Goal: Check status: Check status

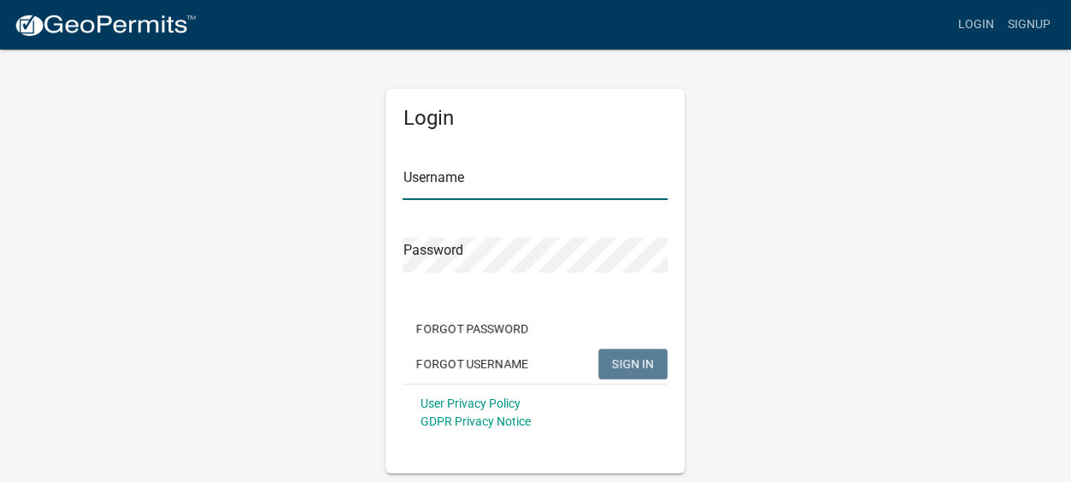
type input "Gobbler Ridge"
click at [629, 361] on span "SIGN IN" at bounding box center [633, 363] width 42 height 14
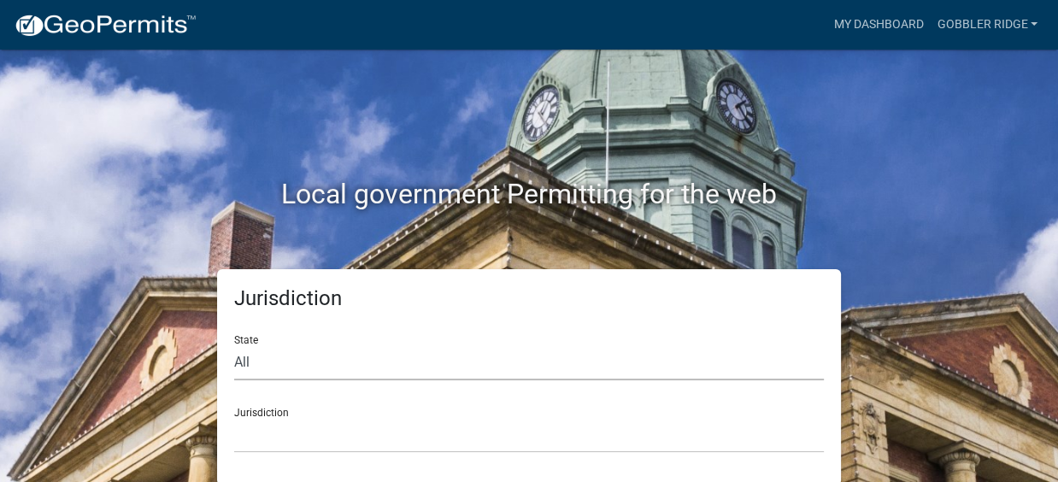
click at [258, 367] on select "All [US_STATE] [US_STATE] [US_STATE] [US_STATE] [US_STATE] [US_STATE] [US_STATE…" at bounding box center [529, 362] width 590 height 35
select select "[US_STATE]"
click at [234, 345] on select "All [US_STATE] [US_STATE] [US_STATE] [US_STATE] [US_STATE] [US_STATE] [US_STATE…" at bounding box center [529, 362] width 590 height 35
click at [966, 20] on link "Gobbler Ridge" at bounding box center [987, 25] width 115 height 32
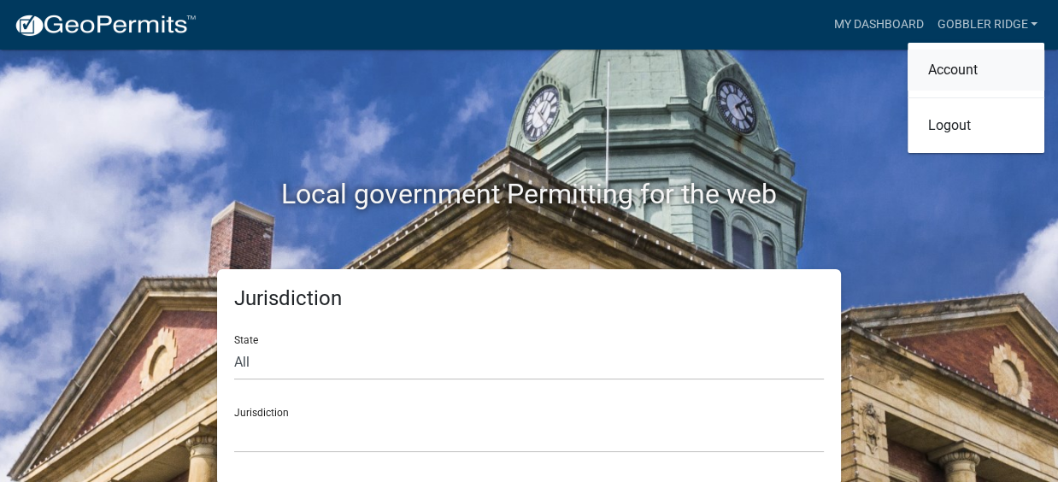
click at [936, 70] on link "Account" at bounding box center [976, 70] width 137 height 41
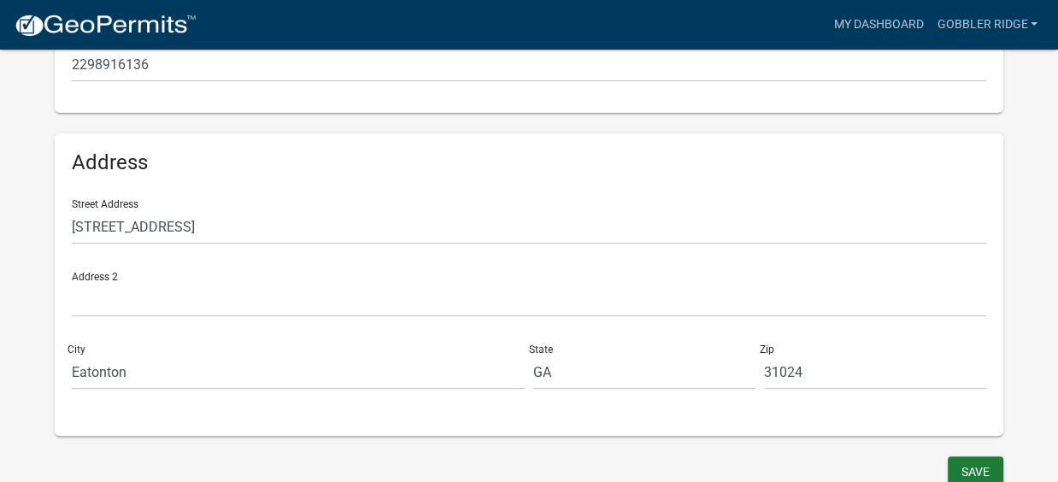
scroll to position [513, 0]
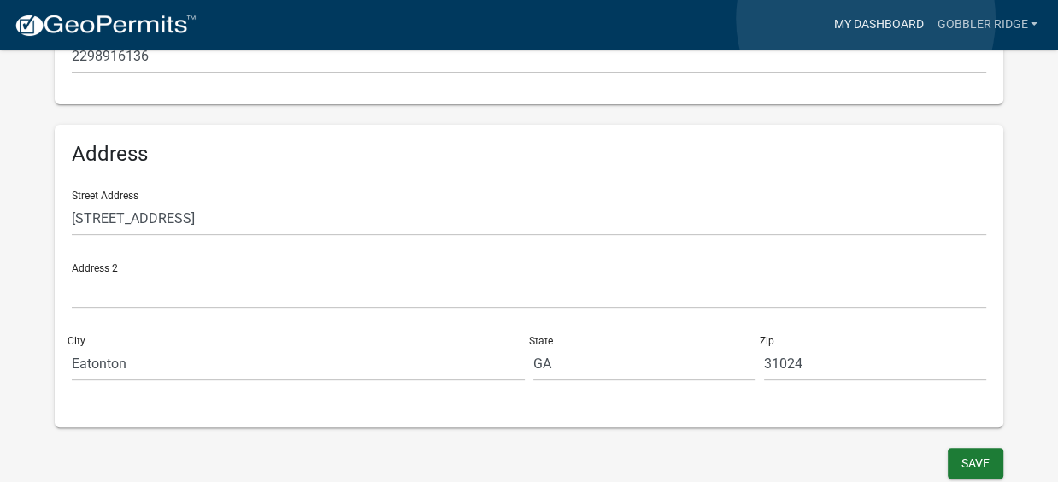
click at [866, 19] on link "My Dashboard" at bounding box center [877, 25] width 103 height 32
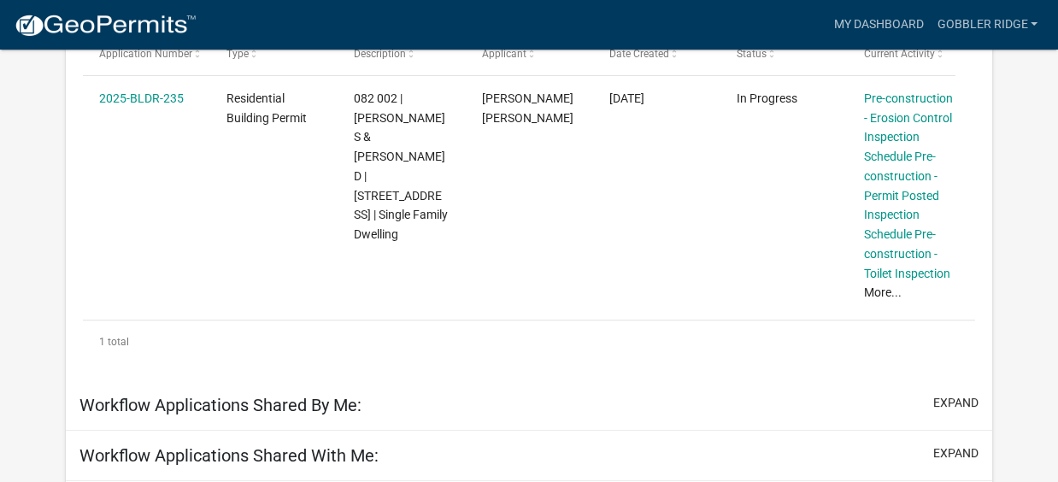
scroll to position [345, 0]
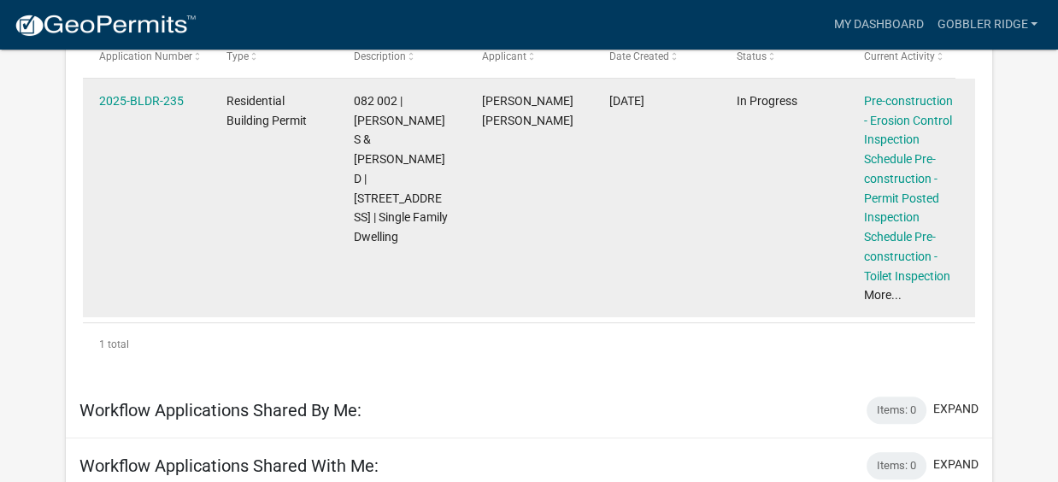
click at [893, 294] on link "More..." at bounding box center [883, 295] width 38 height 14
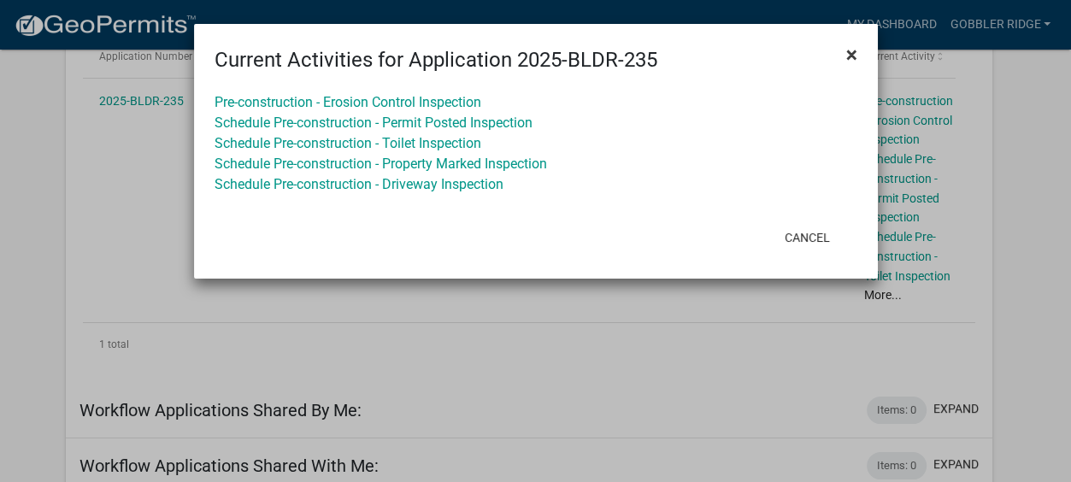
click at [850, 54] on span "×" at bounding box center [851, 55] width 11 height 24
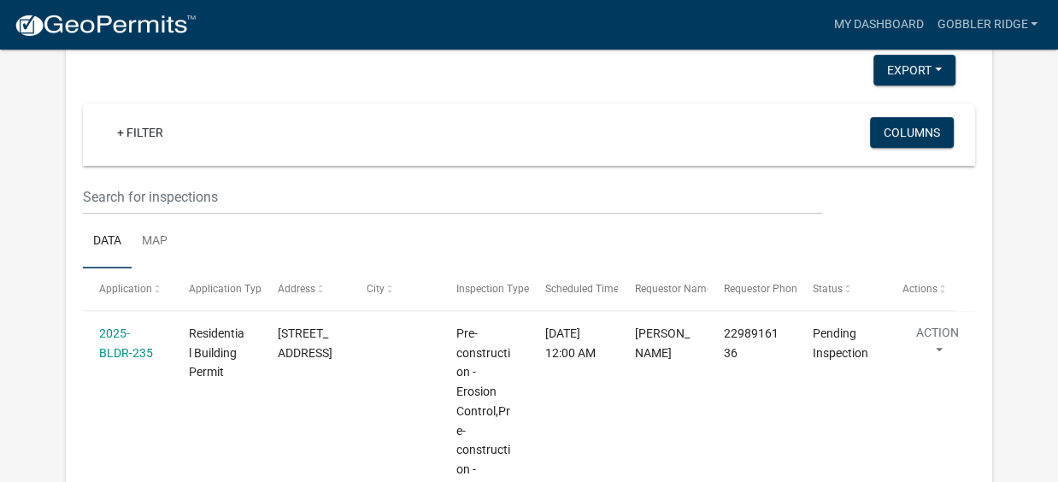
scroll to position [931, 0]
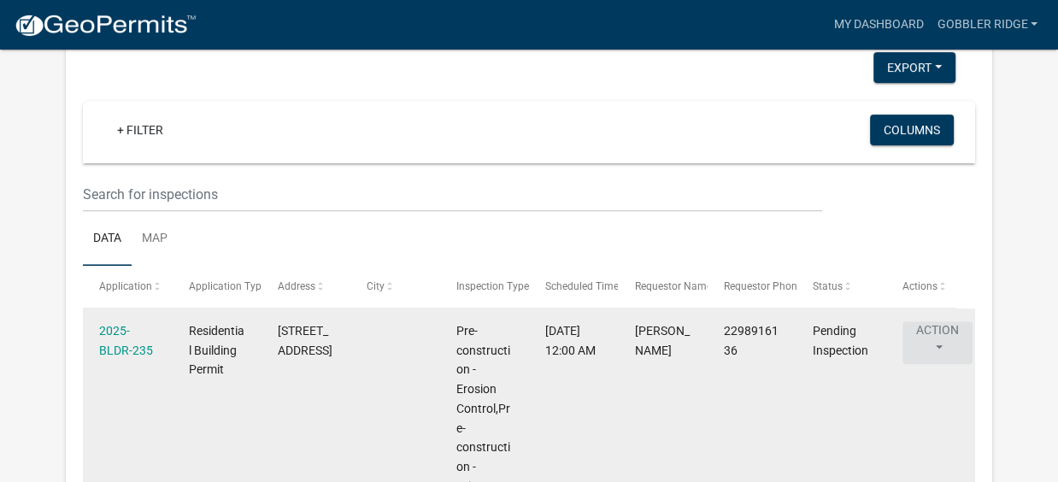
click at [940, 345] on button "Action" at bounding box center [938, 342] width 70 height 43
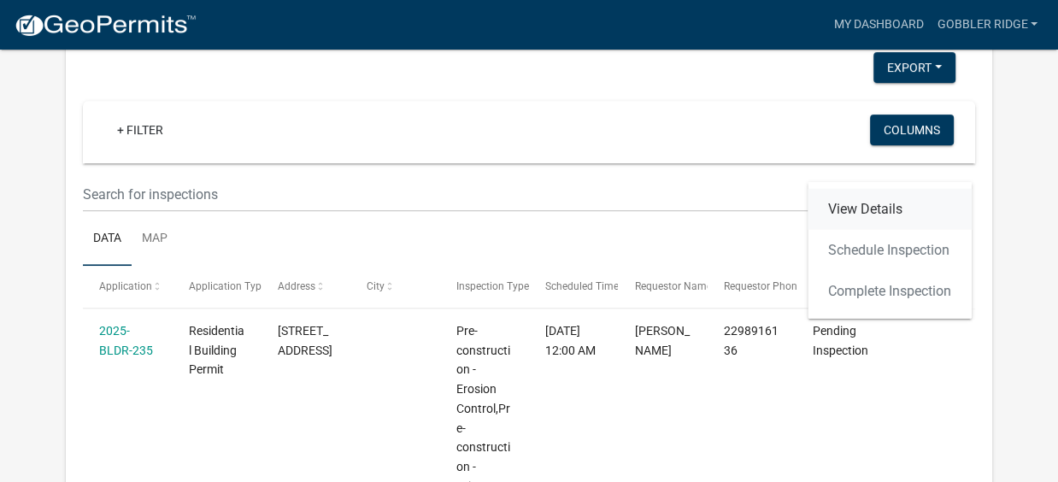
click at [844, 206] on link "View Details" at bounding box center [890, 209] width 164 height 41
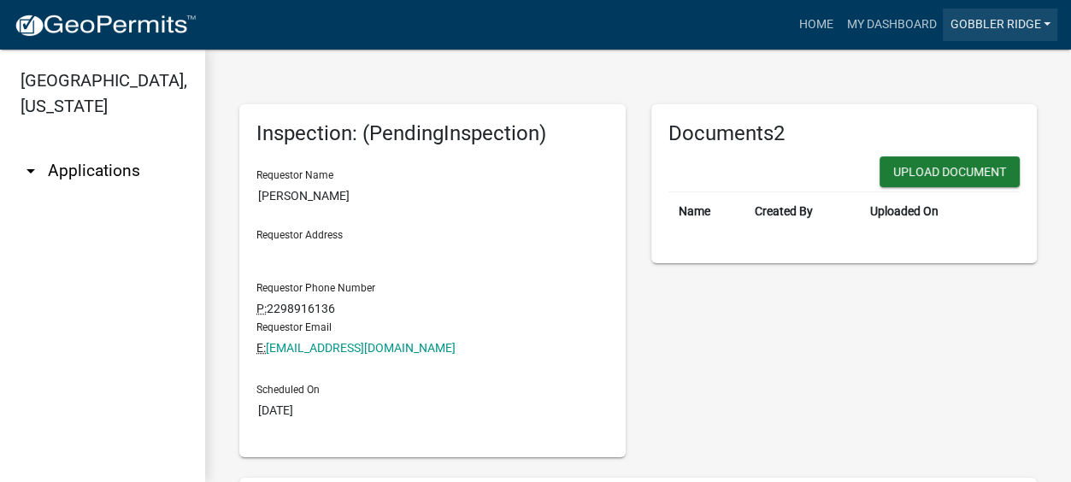
click at [989, 22] on link "Gobbler Ridge" at bounding box center [1000, 25] width 115 height 32
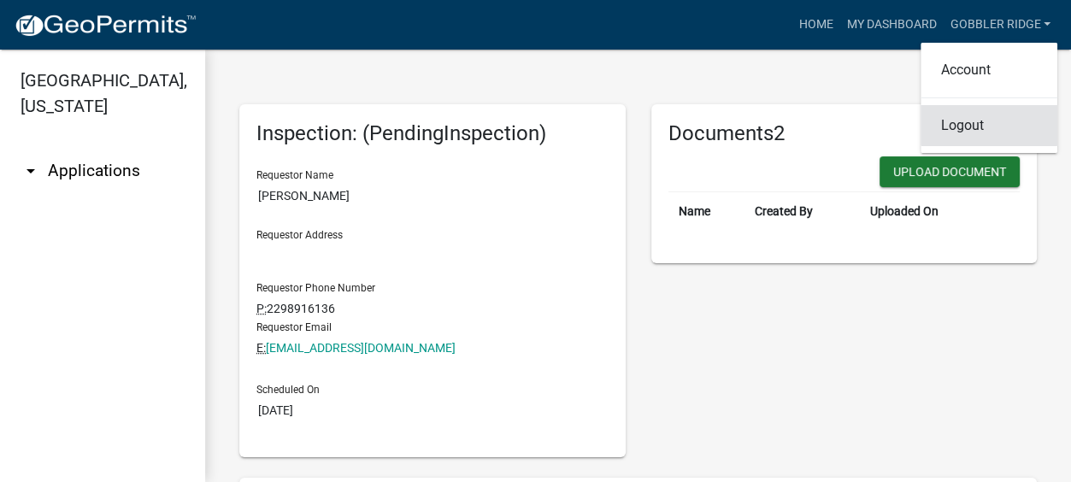
click at [962, 125] on link "Logout" at bounding box center [989, 125] width 137 height 41
